Goal: Transaction & Acquisition: Purchase product/service

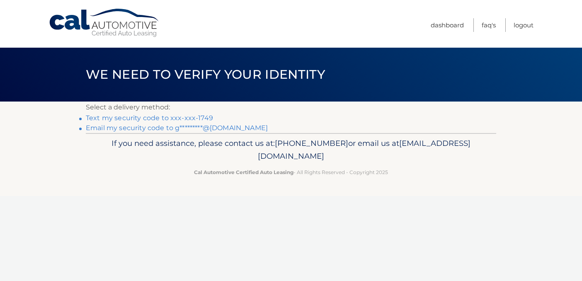
click at [204, 117] on link "Text my security code to xxx-xxx-1749" at bounding box center [149, 118] width 127 height 8
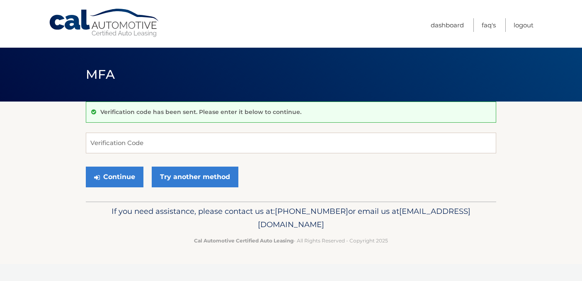
click at [278, 156] on form "Verification Code Continue Try another method" at bounding box center [291, 162] width 410 height 59
click at [268, 142] on input "Verification Code" at bounding box center [291, 143] width 410 height 21
type input "801110"
click at [128, 179] on button "Continue" at bounding box center [115, 177] width 58 height 21
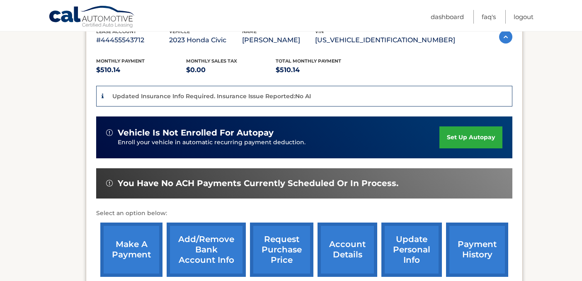
scroll to position [182, 0]
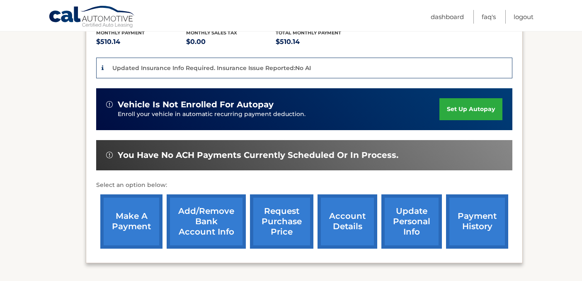
click at [138, 215] on link "make a payment" at bounding box center [131, 221] width 62 height 54
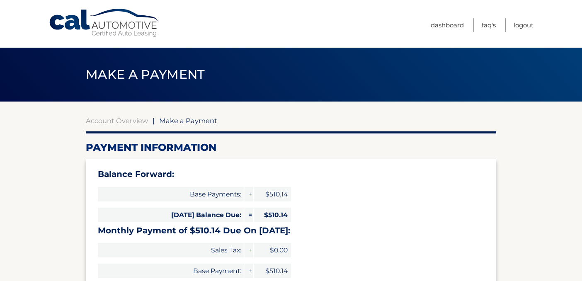
select select "Y2Y1NjZiZjgtYjk3MC00ZWIwLTgzMDgtN2VhN2NjYjM4OGEw"
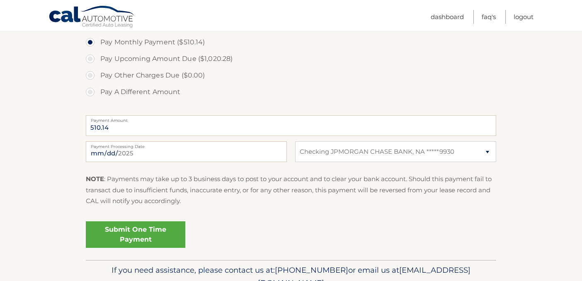
scroll to position [315, 0]
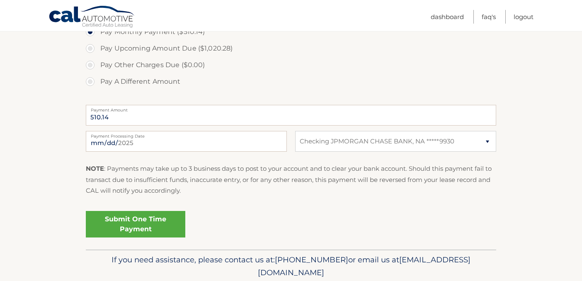
click at [172, 223] on link "Submit One Time Payment" at bounding box center [135, 224] width 99 height 27
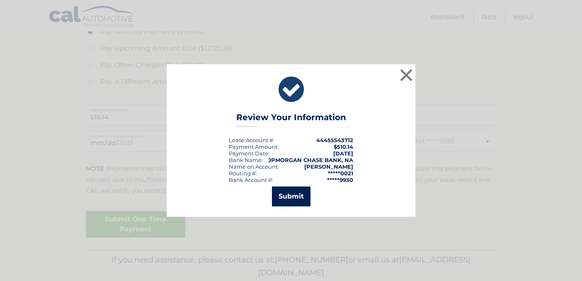
click at [299, 197] on button "Submit" at bounding box center [291, 196] width 39 height 20
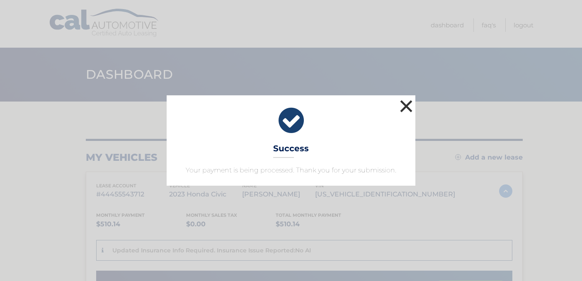
click at [409, 109] on button "×" at bounding box center [406, 106] width 17 height 17
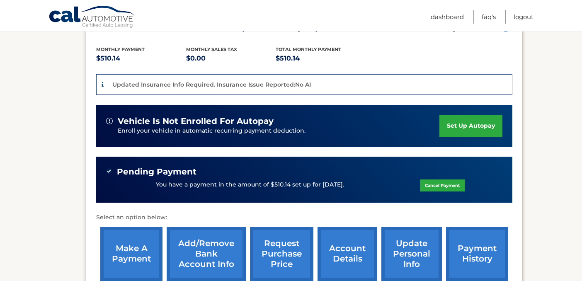
scroll to position [182, 0]
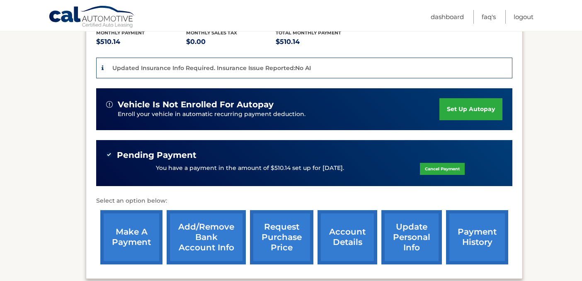
click at [480, 234] on link "payment history" at bounding box center [477, 237] width 62 height 54
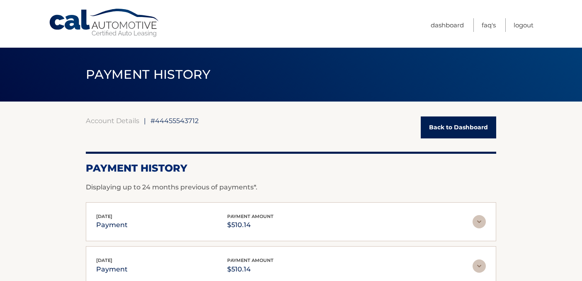
click at [474, 132] on link "Back to Dashboard" at bounding box center [457, 127] width 75 height 22
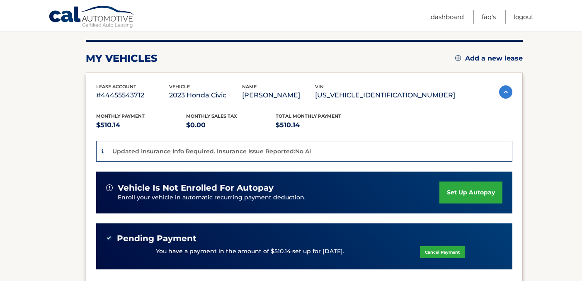
scroll to position [99, 0]
